Goal: Task Accomplishment & Management: Use online tool/utility

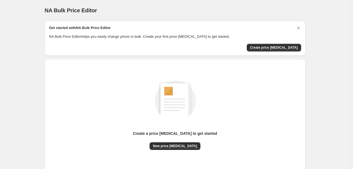
click at [172, 142] on div "Create a price [MEDICAL_DATA] to get started" at bounding box center [175, 137] width 84 height 12
click at [172, 145] on span "New price [MEDICAL_DATA]" at bounding box center [175, 146] width 44 height 4
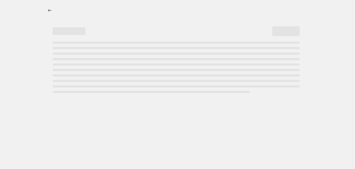
select select "percentage"
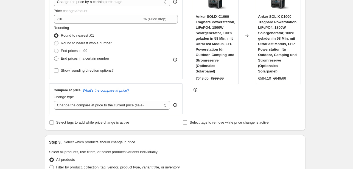
scroll to position [115, 0]
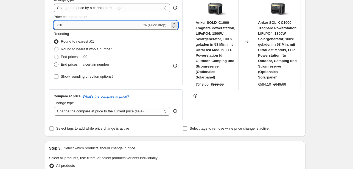
click at [101, 25] on input "-10" at bounding box center [98, 25] width 89 height 9
type input "-1"
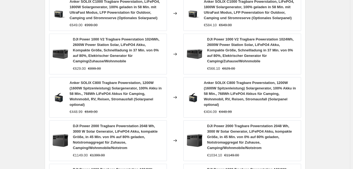
scroll to position [464, 0]
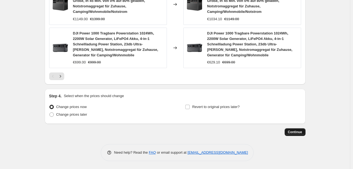
type input "-30"
click at [302, 129] on button "Continue" at bounding box center [294, 133] width 21 height 8
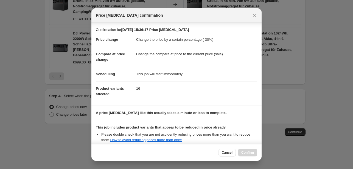
scroll to position [61, 0]
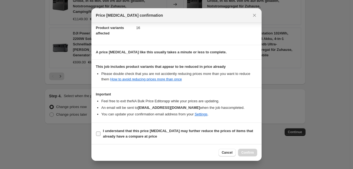
click at [134, 132] on b "I understand that this price [MEDICAL_DATA] may further reduce the prices of it…" at bounding box center [178, 134] width 150 height 10
click at [100, 132] on input "I understand that this price [MEDICAL_DATA] may further reduce the prices of it…" at bounding box center [98, 134] width 4 height 4
checkbox input "true"
click at [244, 151] on span "Confirm" at bounding box center [247, 153] width 13 height 4
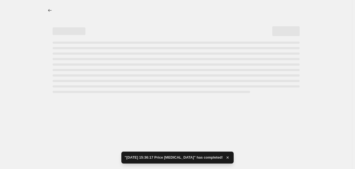
select select "percentage"
